Goal: Obtain resource: Obtain resource

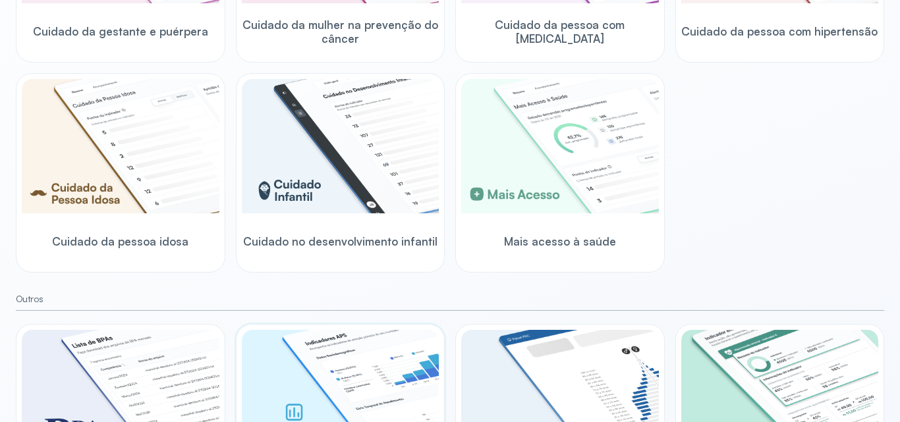
scroll to position [454, 0]
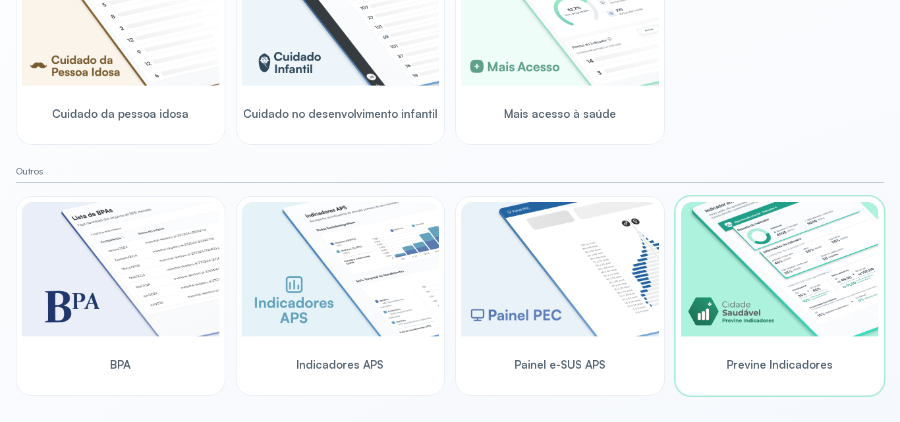
click at [781, 262] on img at bounding box center [780, 269] width 198 height 134
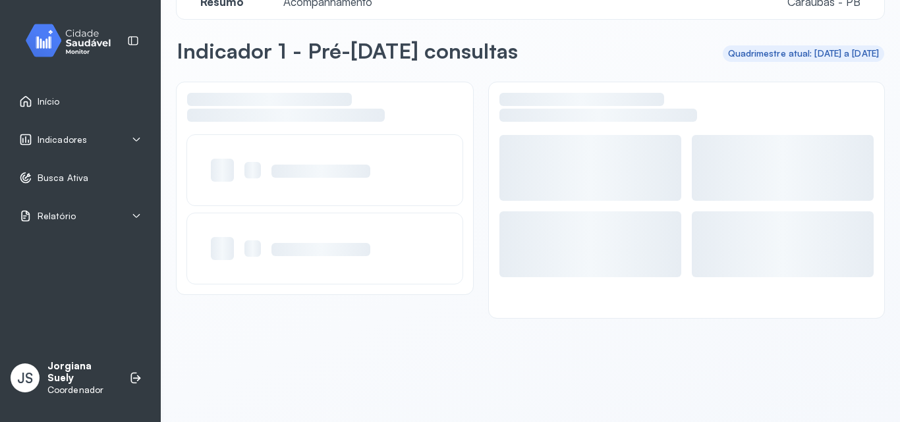
scroll to position [32, 0]
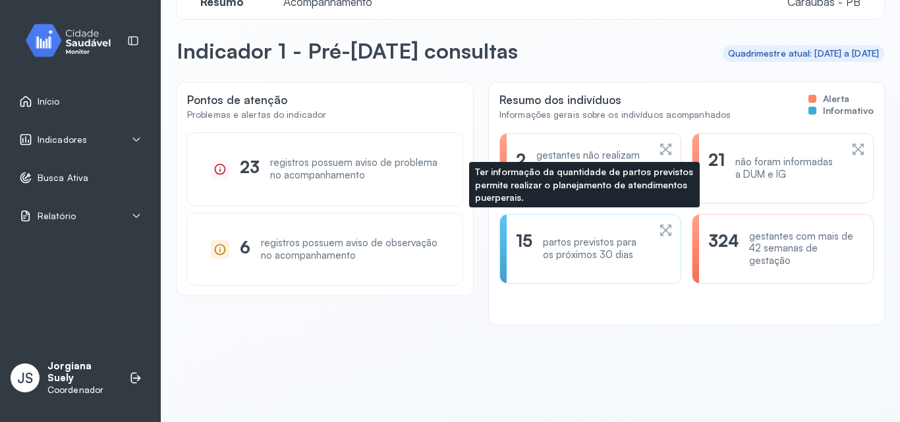
click at [659, 232] on icon at bounding box center [666, 231] width 14 height 16
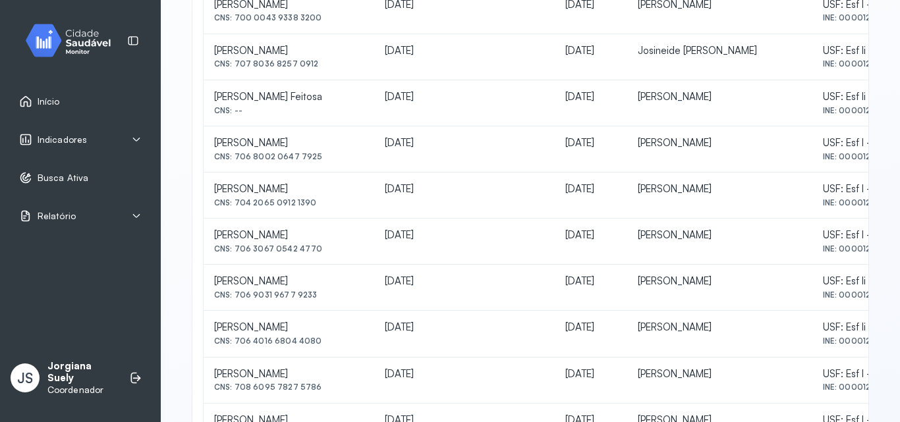
scroll to position [329, 0]
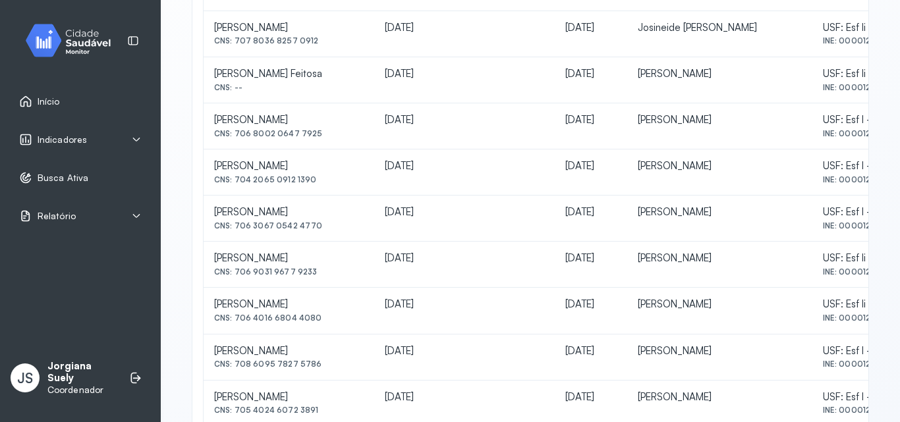
click at [74, 217] on div "Relatório" at bounding box center [80, 216] width 123 height 13
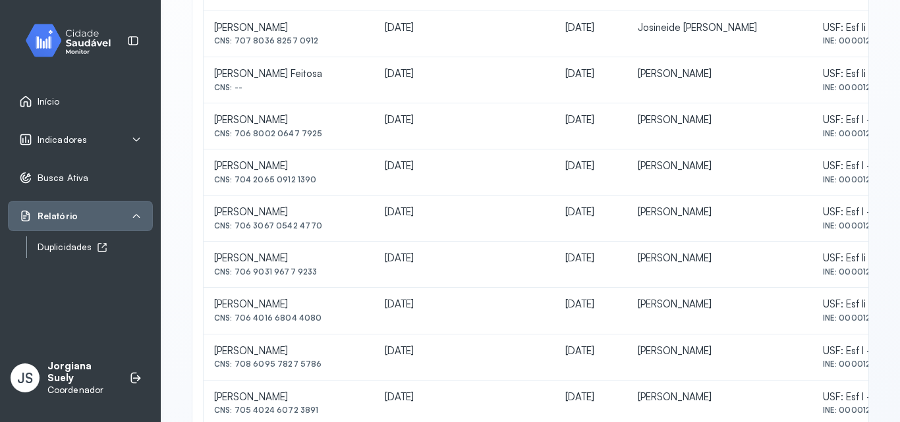
click at [98, 246] on icon at bounding box center [102, 247] width 9 height 9
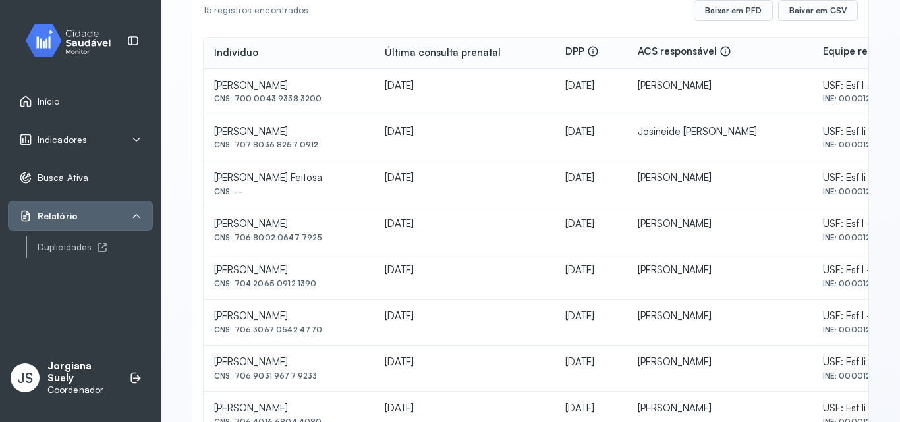
scroll to position [0, 0]
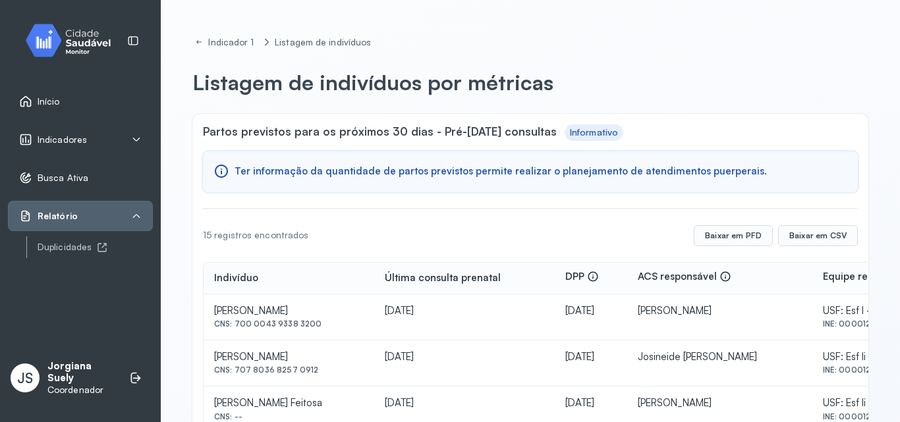
click at [50, 96] on span "Início" at bounding box center [49, 101] width 22 height 11
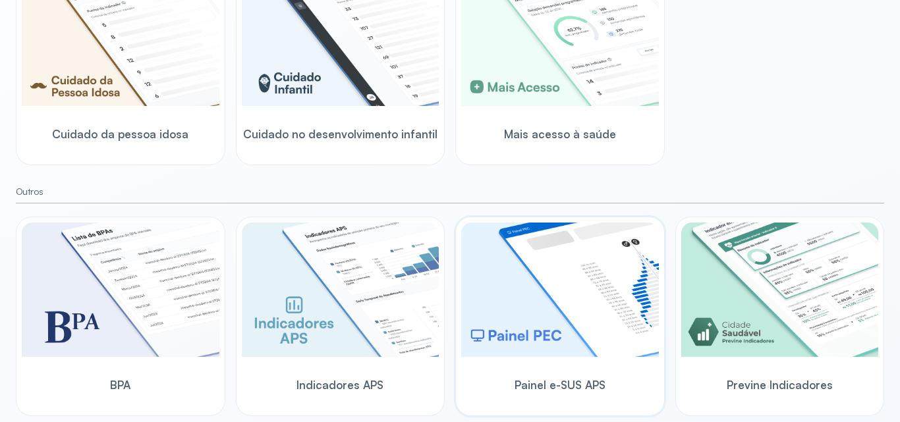
scroll to position [454, 0]
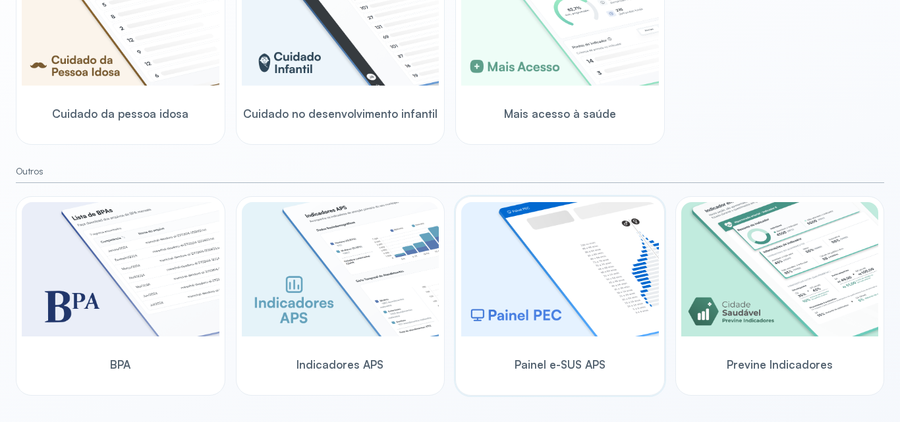
click at [521, 242] on img at bounding box center [560, 269] width 198 height 134
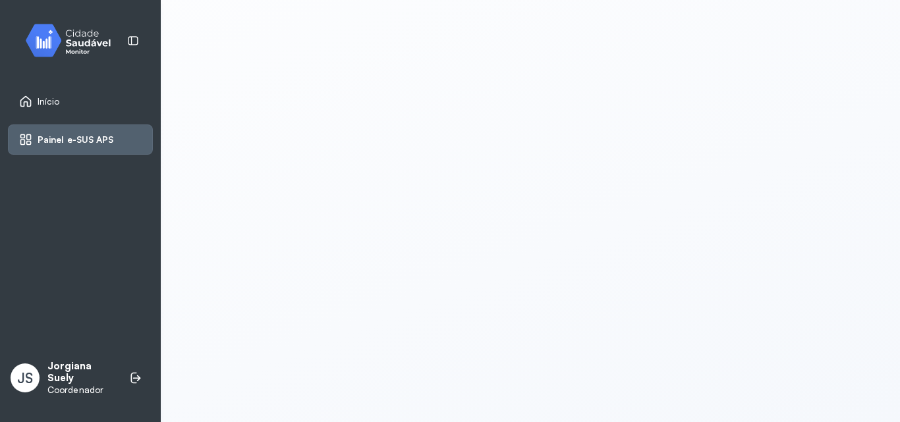
scroll to position [3, 0]
click at [61, 92] on div "Início" at bounding box center [80, 101] width 145 height 30
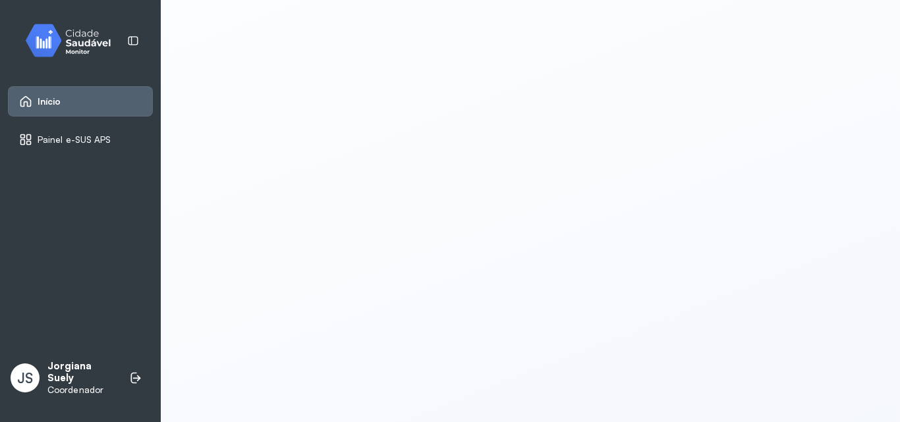
click at [48, 98] on span "Início" at bounding box center [50, 101] width 24 height 11
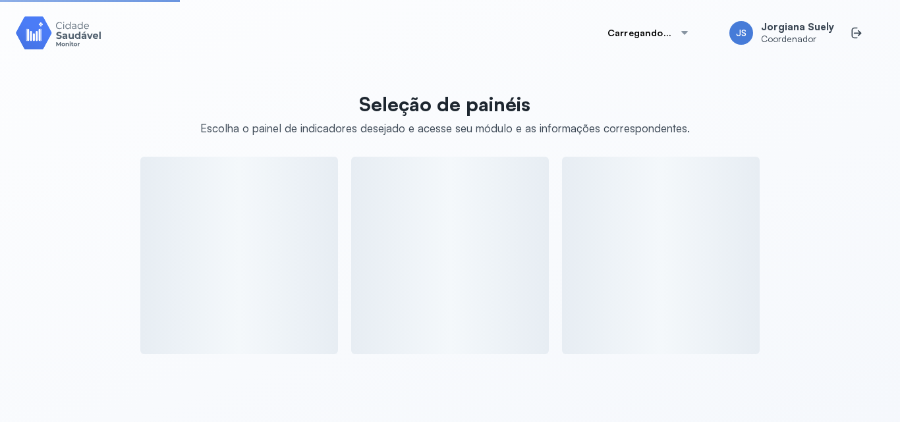
click at [48, 98] on div "Seleção de painéis Escolha o painel de indicadores desejado e acesse seu módulo…" at bounding box center [450, 219] width 868 height 270
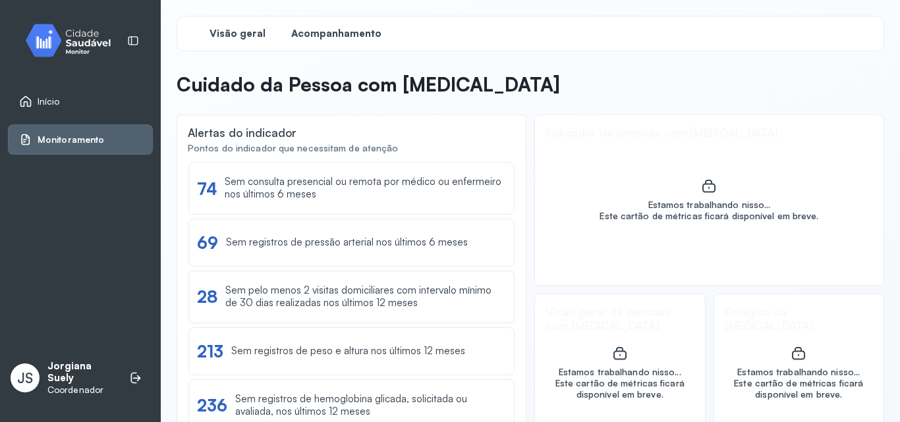
click at [322, 30] on span "Acompanhamento" at bounding box center [336, 34] width 90 height 13
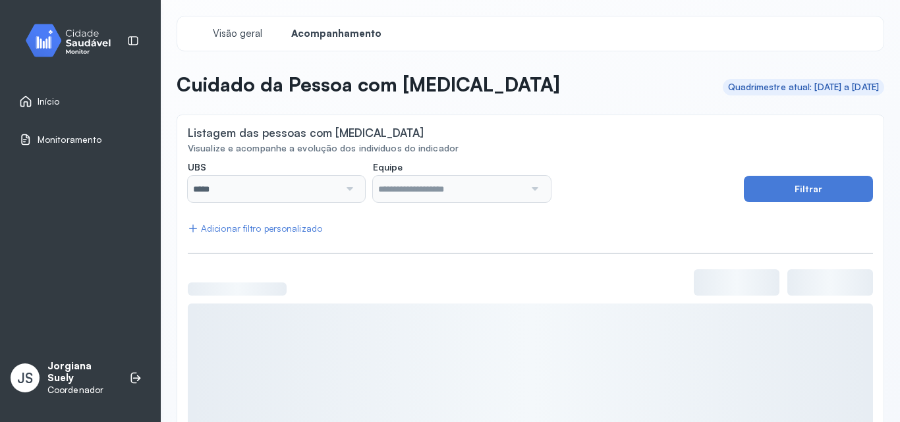
click at [347, 191] on div at bounding box center [348, 189] width 18 height 26
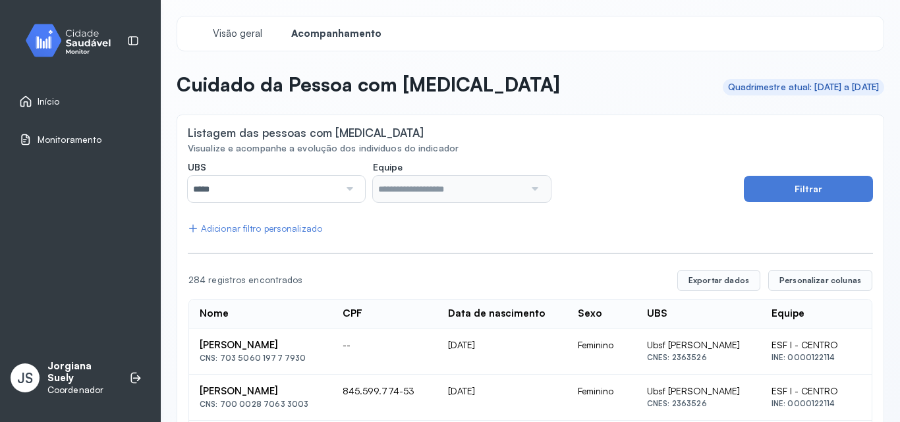
click at [347, 191] on div at bounding box center [348, 189] width 18 height 26
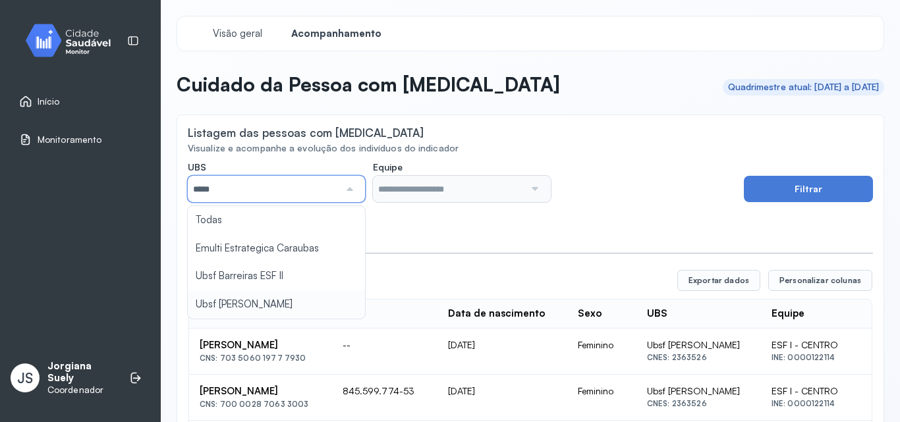
type input "*****"
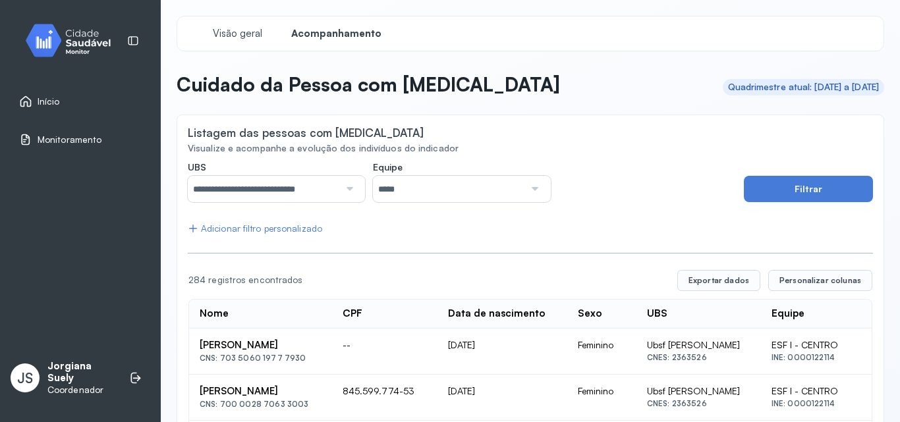
click at [528, 183] on div at bounding box center [533, 189] width 18 height 26
click at [712, 281] on button "Exportar dados" at bounding box center [718, 280] width 83 height 21
